Goal: Transaction & Acquisition: Obtain resource

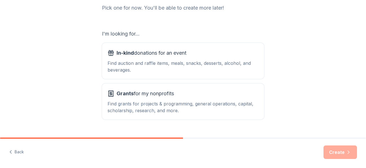
scroll to position [78, 0]
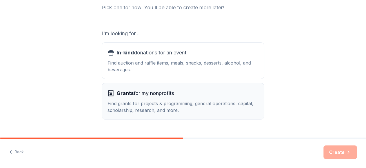
click at [174, 107] on div "Find grants for projects & programming, general operations, capital, scholarshi…" at bounding box center [183, 107] width 151 height 14
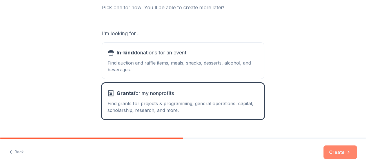
click at [343, 151] on button "Create" at bounding box center [341, 152] width 34 height 14
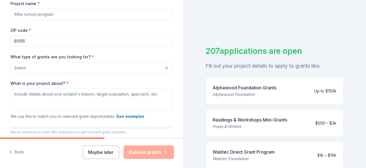
scroll to position [89, 0]
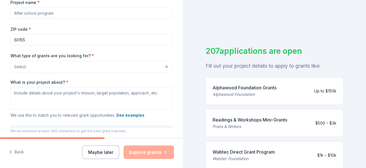
click at [55, 14] on input "Project name *" at bounding box center [91, 13] width 162 height 11
type input "S"
type input "Art Program during and after school"
click at [24, 63] on span "Select" at bounding box center [20, 66] width 12 height 7
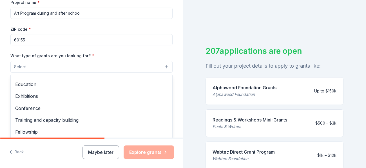
scroll to position [56, 0]
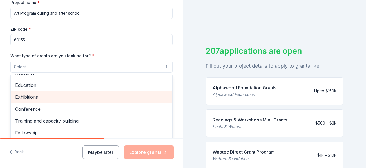
click at [22, 97] on span "Exhibitions" at bounding box center [91, 96] width 153 height 7
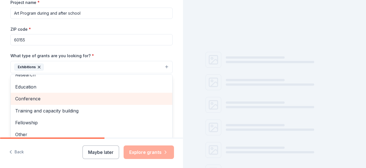
scroll to position [55, 0]
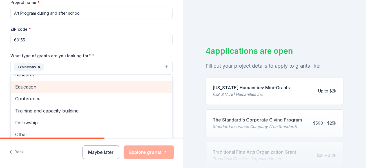
click at [31, 83] on span "Education" at bounding box center [91, 86] width 153 height 7
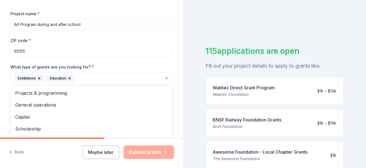
scroll to position [76, 0]
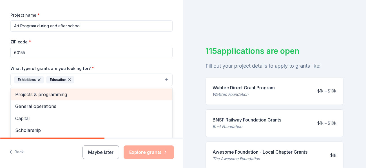
click at [32, 94] on span "Projects & programming" at bounding box center [91, 94] width 153 height 7
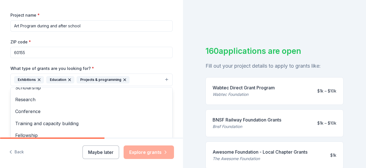
click at [32, 125] on span "Training and capacity building" at bounding box center [91, 123] width 153 height 7
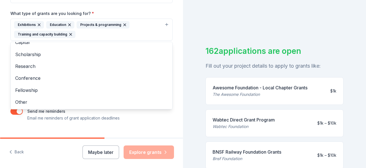
scroll to position [136, 0]
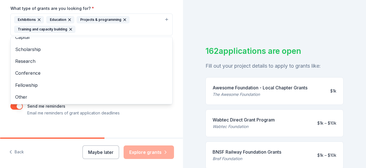
click at [147, 123] on div "Tell us about your project. We'll find grants you can apply for. Project name *…" at bounding box center [91, 4] width 180 height 280
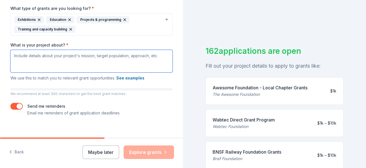
click at [32, 55] on textarea "What is your project about? *" at bounding box center [91, 61] width 162 height 23
paste textarea "Our objective is to tap into the potential of young minds by integrating art an…"
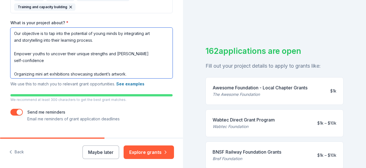
scroll to position [169, 0]
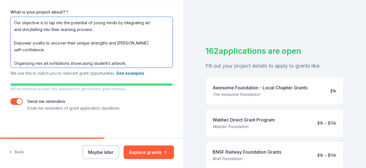
click at [143, 33] on textarea "Our objective is to tap into the potential of young minds by integrating art an…" at bounding box center [91, 42] width 162 height 51
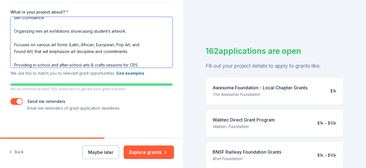
scroll to position [39, 0]
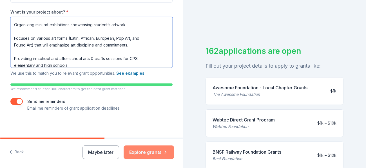
type textarea "Our objective is to tap into the potential of young minds by integrating art an…"
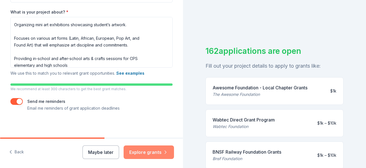
click at [146, 153] on button "Explore grants" at bounding box center [149, 152] width 50 height 14
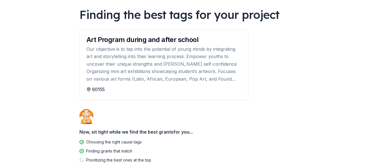
scroll to position [73, 0]
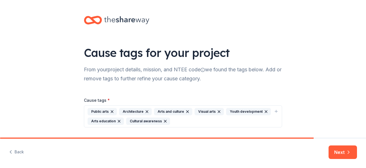
scroll to position [16, 0]
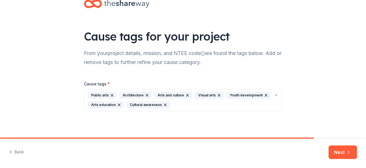
click at [147, 94] on icon "button" at bounding box center [147, 95] width 5 height 5
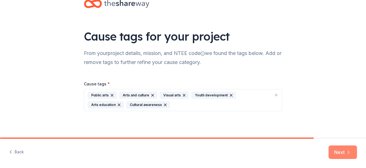
click at [341, 153] on button "Next" at bounding box center [343, 152] width 28 height 14
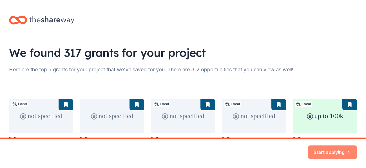
scroll to position [73, 0]
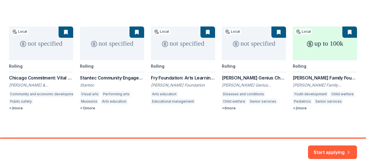
click at [91, 109] on div "not specified Local Rolling Chicago Commitment: Vital Communities Grant John D …" at bounding box center [183, 69] width 348 height 84
click at [97, 43] on div "not specified Local Rolling Chicago Commitment: Vital Communities Grant John D …" at bounding box center [183, 69] width 348 height 84
click at [334, 152] on button "Start applying" at bounding box center [332, 149] width 49 height 14
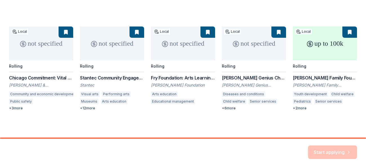
click at [334, 152] on div "Start applying" at bounding box center [332, 152] width 49 height 14
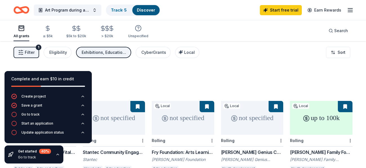
click at [98, 81] on div "798 results in Maywood, IL" at bounding box center [183, 81] width 339 height 25
click at [14, 115] on icon "button" at bounding box center [14, 115] width 6 height 6
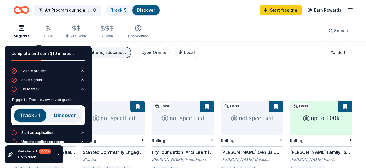
click at [38, 46] on div "Complete and earn $10 in credit" at bounding box center [48, 57] width 87 height 23
click at [143, 69] on div "798 results in Maywood, IL" at bounding box center [183, 81] width 339 height 25
click at [15, 90] on icon "button" at bounding box center [14, 89] width 6 height 6
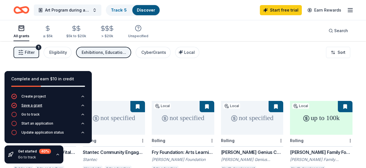
click at [15, 105] on icon "button" at bounding box center [14, 105] width 1 height 1
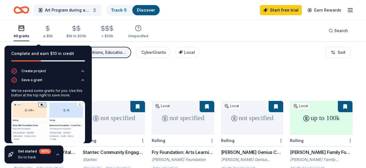
click at [127, 59] on div "Filter 1 Eligibility Exhibitions, Education, Projects & programming, Training a…" at bounding box center [183, 52] width 366 height 23
click at [80, 33] on div "$5k to $20k" at bounding box center [76, 31] width 20 height 13
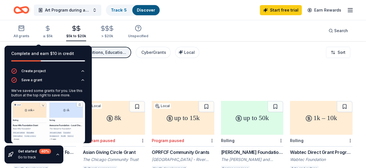
click at [53, 154] on div "Get started 40 % Go to track" at bounding box center [34, 154] width 59 height 18
click at [33, 107] on img at bounding box center [48, 122] width 74 height 43
click at [125, 157] on div "Asian Giving Circle Grant The Chicago Community Trust Cultural awareness Specia…" at bounding box center [114, 167] width 63 height 36
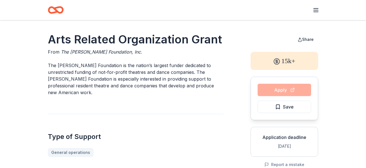
scroll to position [21, 0]
